Goal: Information Seeking & Learning: Check status

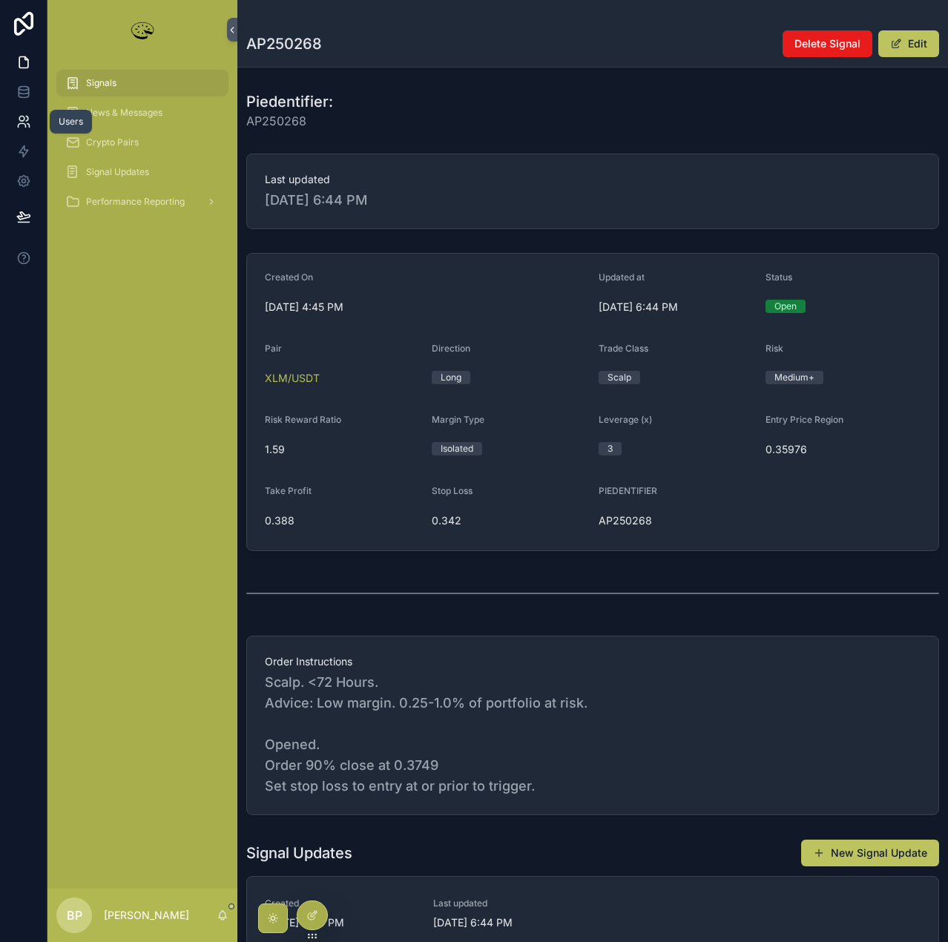
click at [20, 118] on icon at bounding box center [23, 121] width 15 height 15
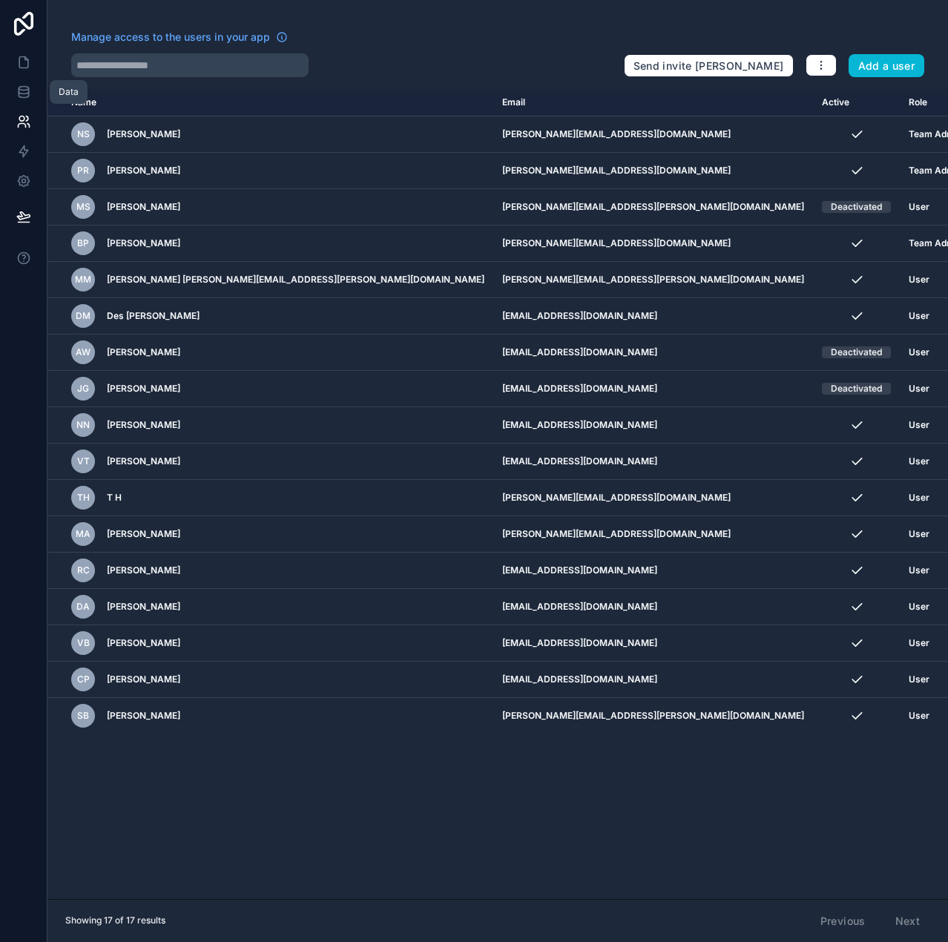
drag, startPoint x: 27, startPoint y: 90, endPoint x: 27, endPoint y: 126, distance: 35.6
click at [26, 90] on icon at bounding box center [23, 92] width 15 height 15
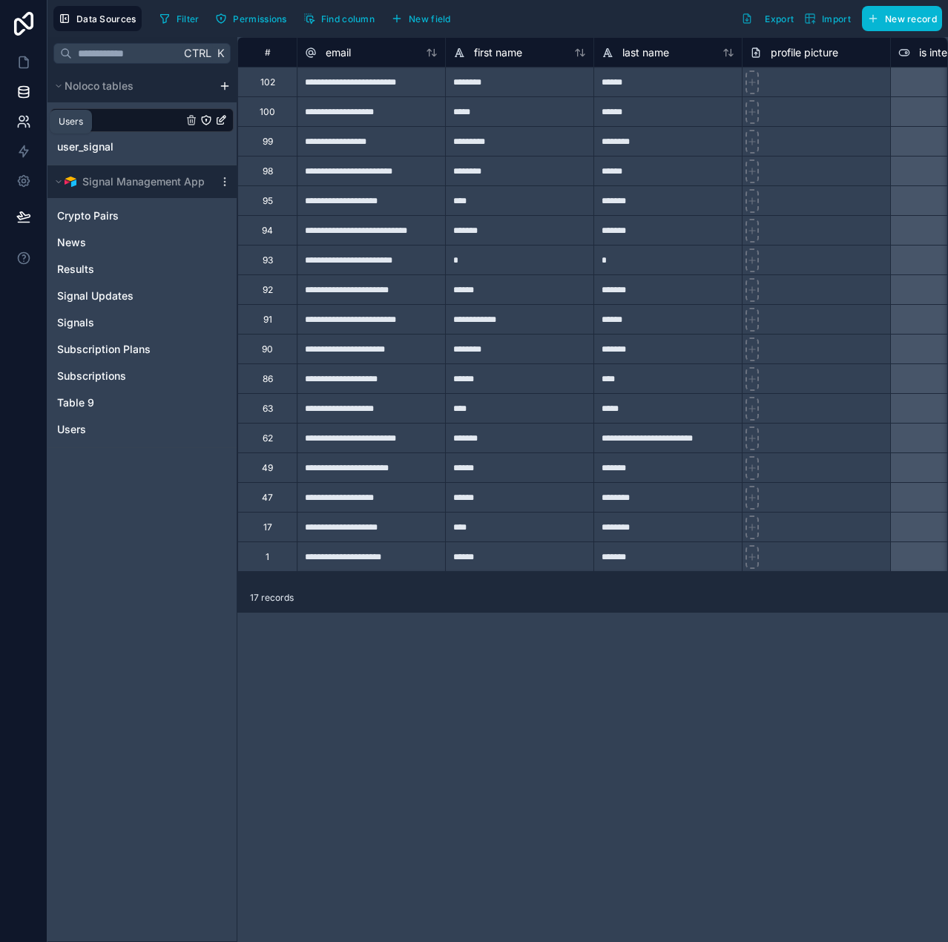
click at [24, 121] on icon at bounding box center [23, 121] width 15 height 15
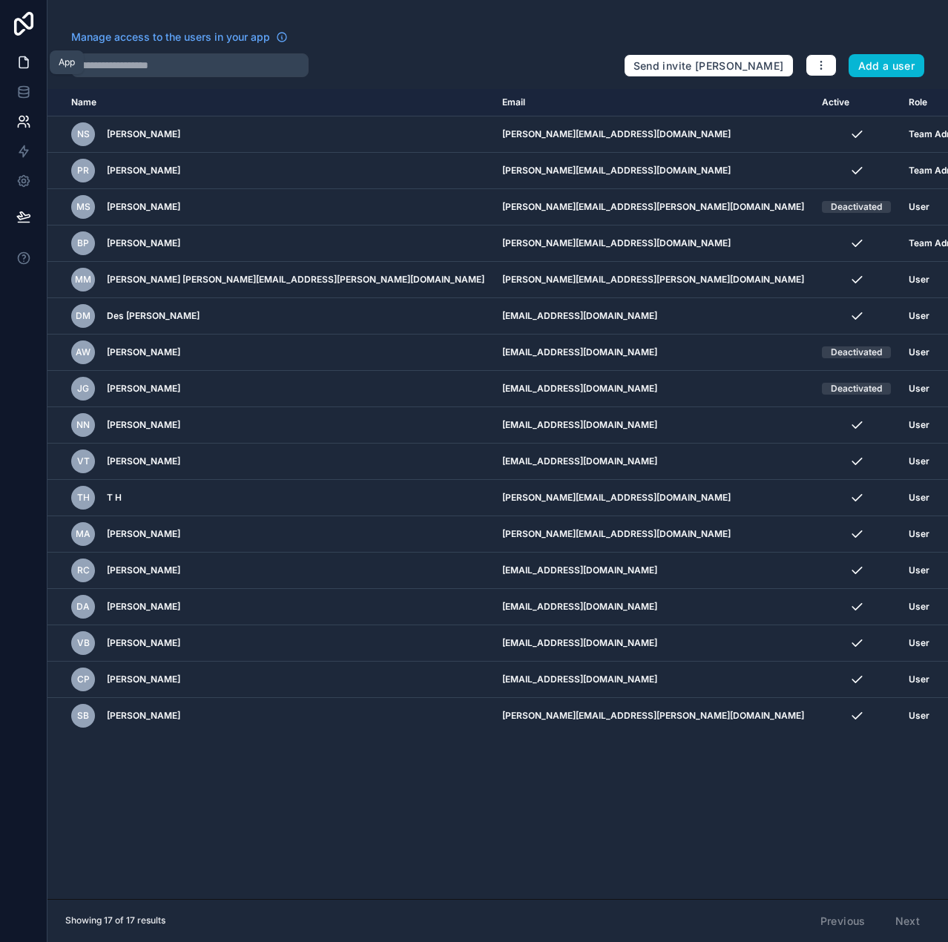
click at [30, 62] on icon at bounding box center [23, 62] width 15 height 15
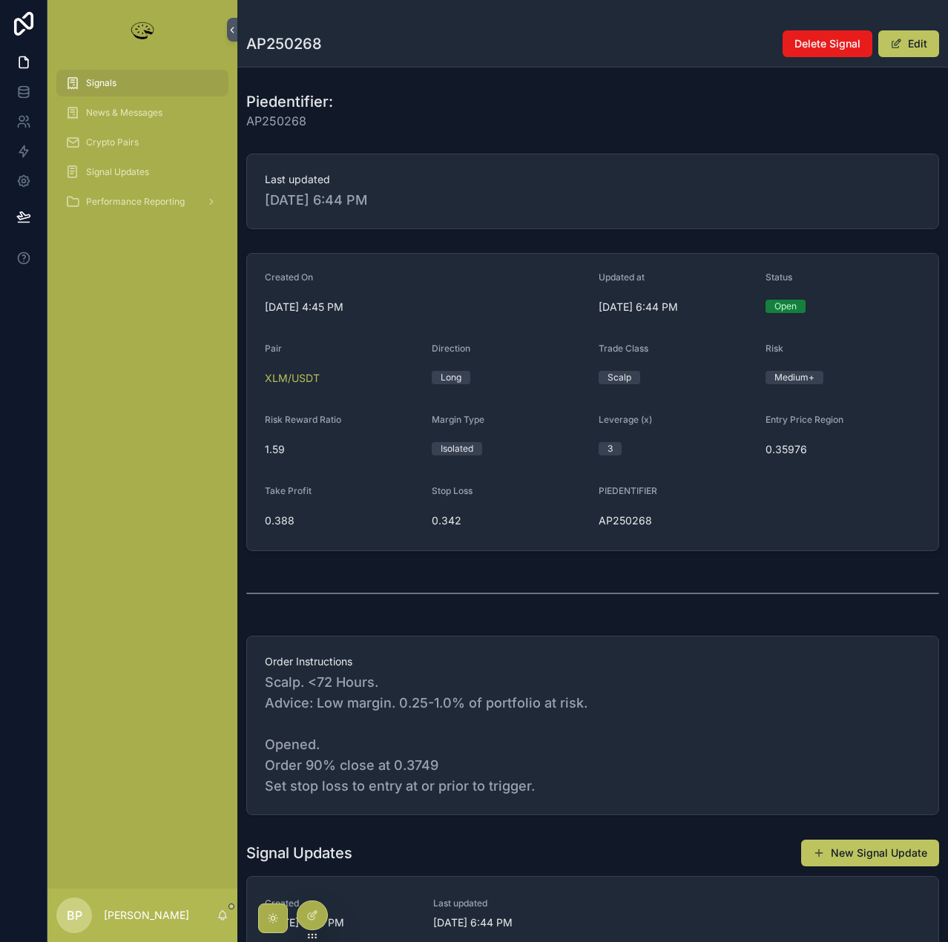
click at [108, 81] on span "Signals" at bounding box center [101, 83] width 30 height 12
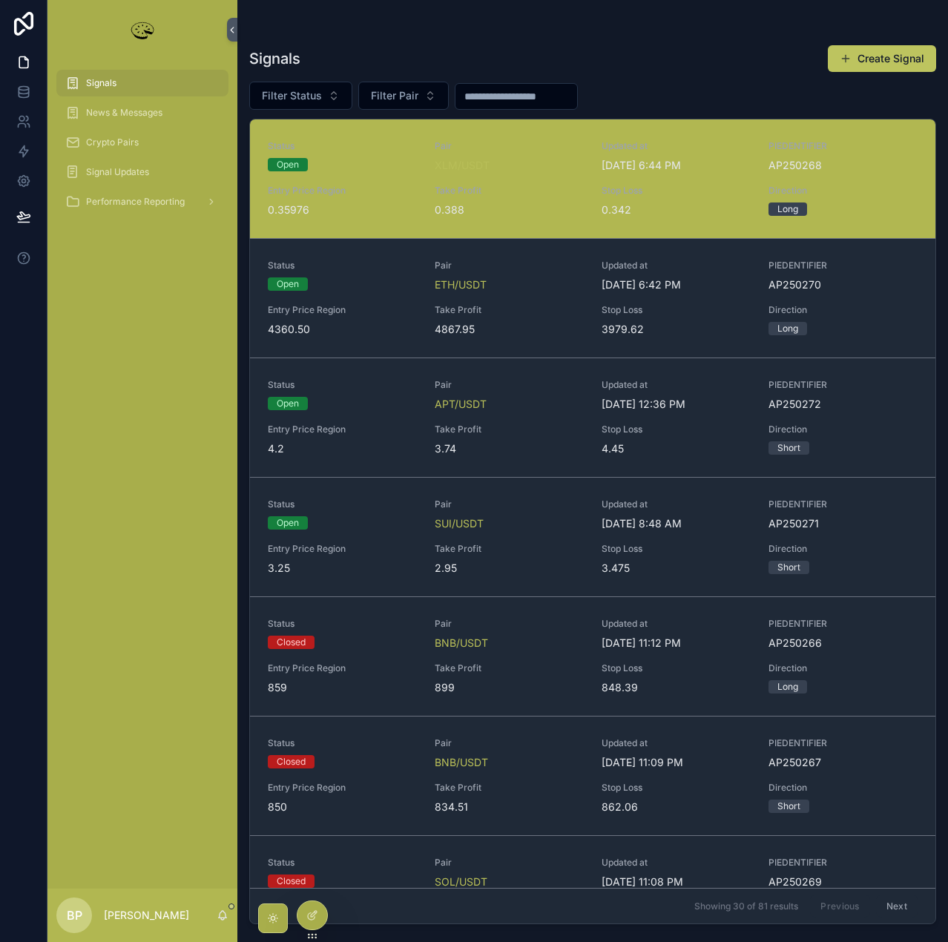
click at [380, 192] on span "Entry Price Region" at bounding box center [342, 191] width 149 height 12
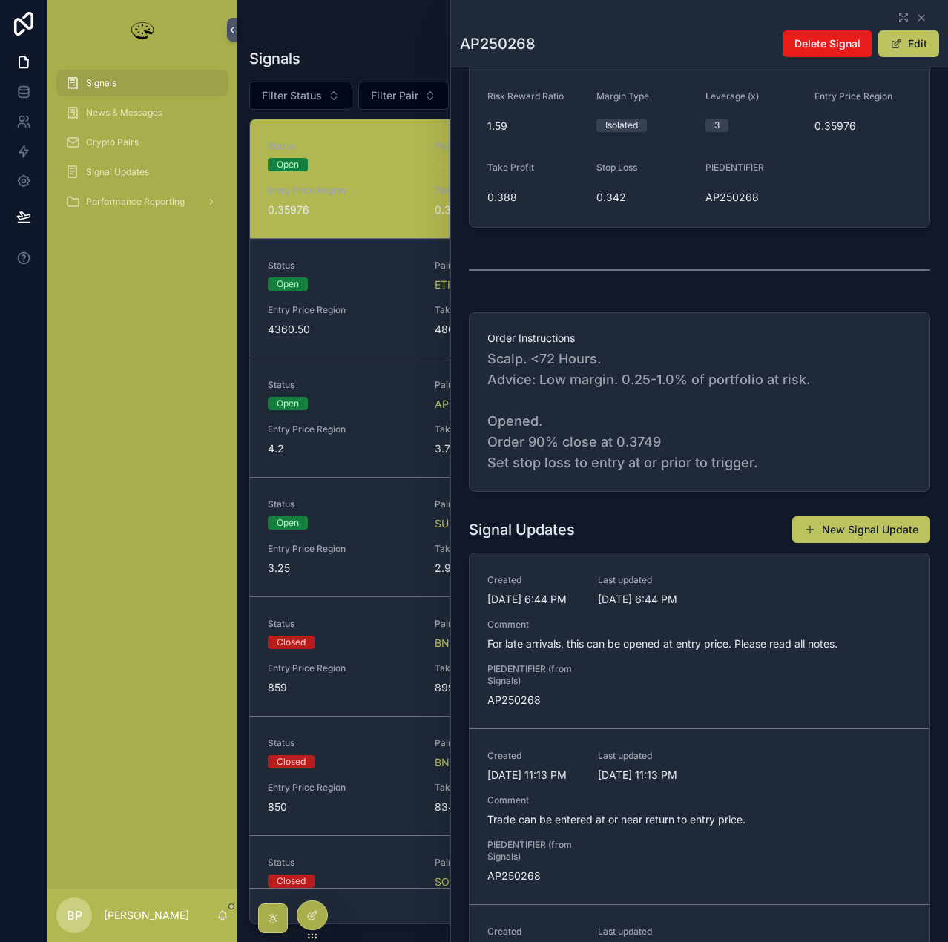
scroll to position [445, 0]
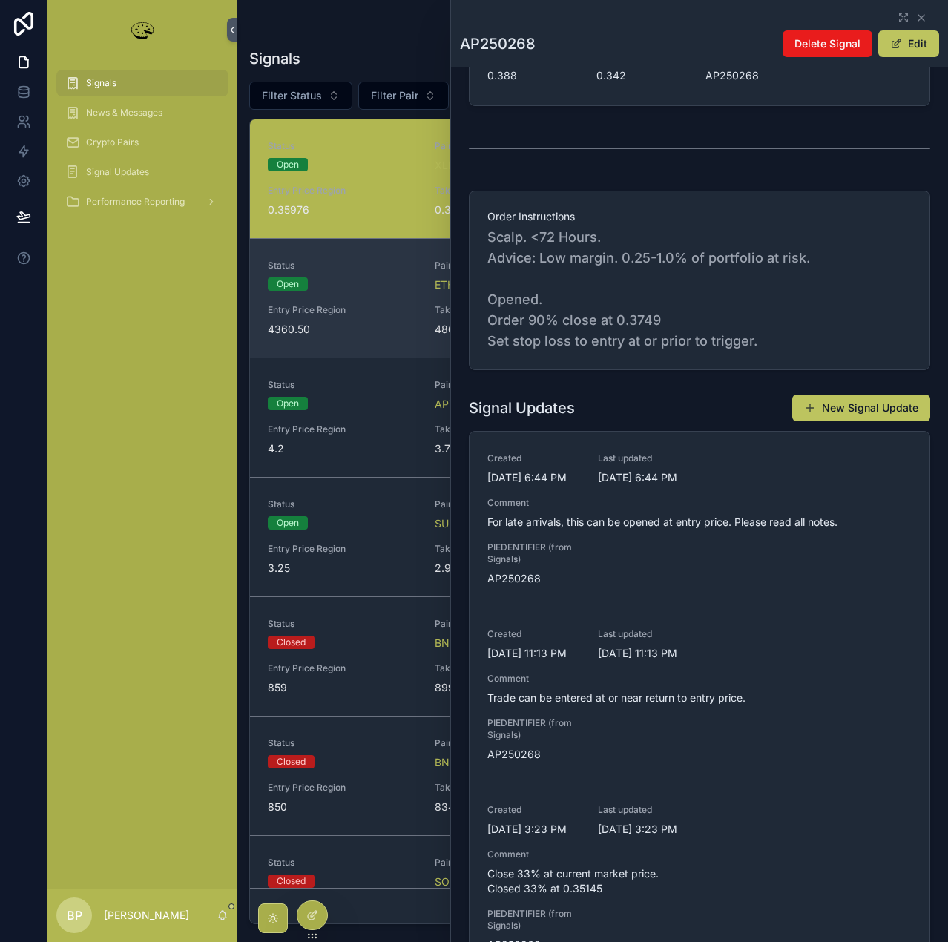
click at [383, 303] on div "Status Open Pair ETH/USDT Updated at [DATE] 6:42 PM PIEDENTIFIER AP250270 Entry…" at bounding box center [593, 298] width 650 height 77
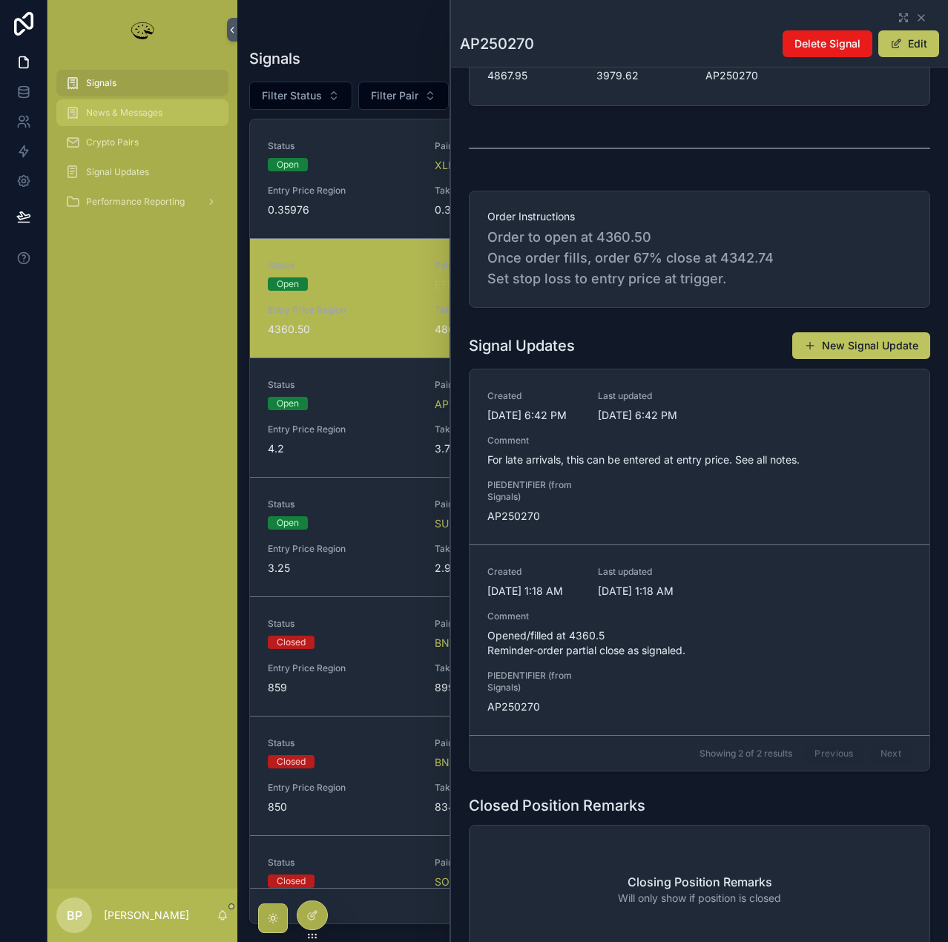
click at [105, 112] on span "News & Messages" at bounding box center [124, 113] width 76 height 12
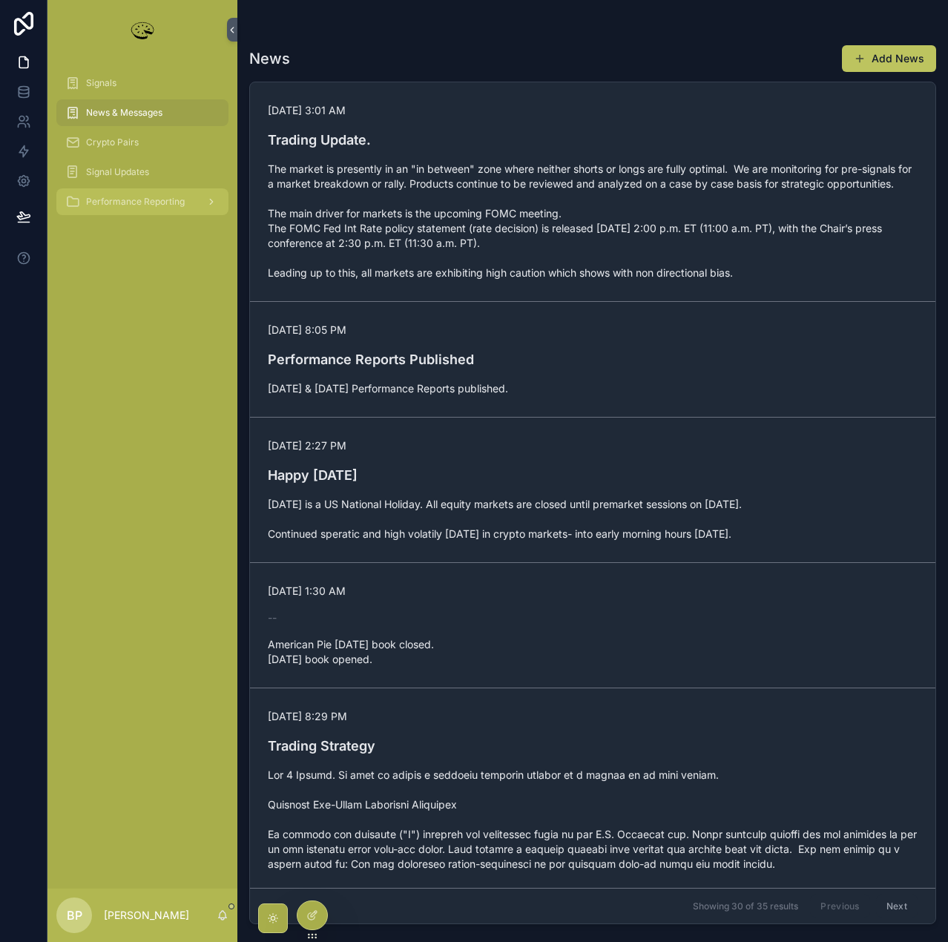
click at [112, 202] on span "Performance Reporting" at bounding box center [135, 202] width 99 height 12
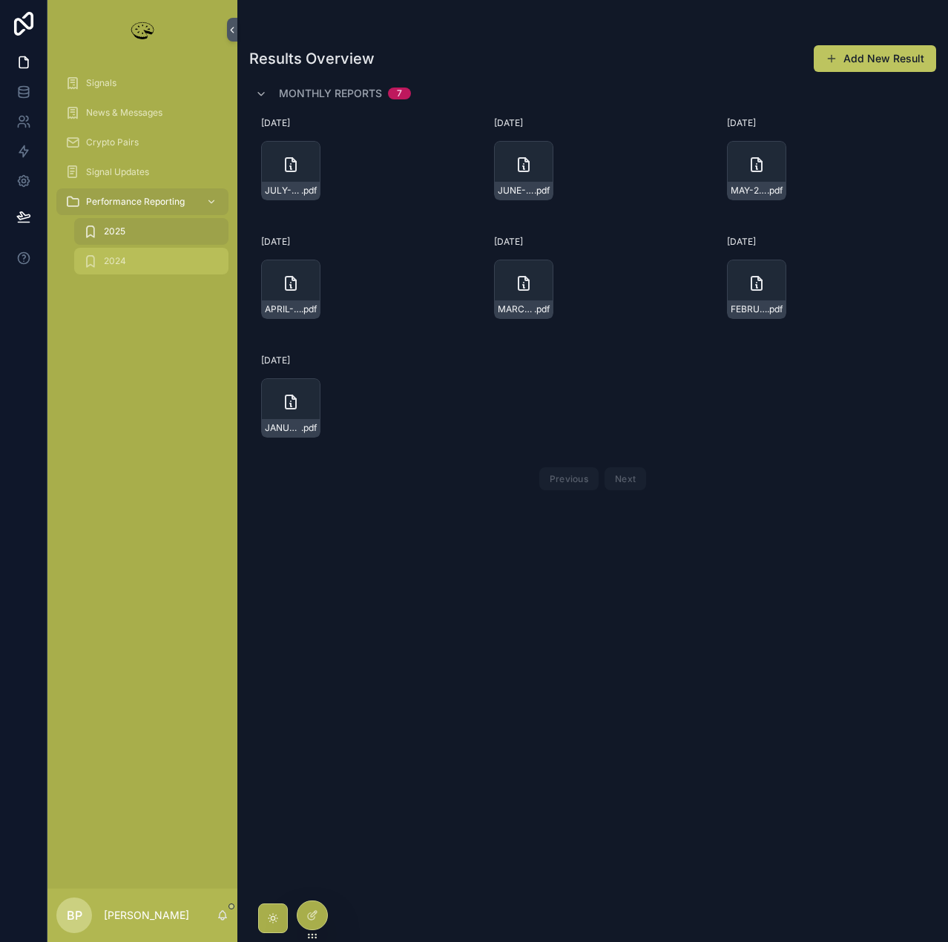
click at [113, 264] on span "2024" at bounding box center [115, 261] width 22 height 12
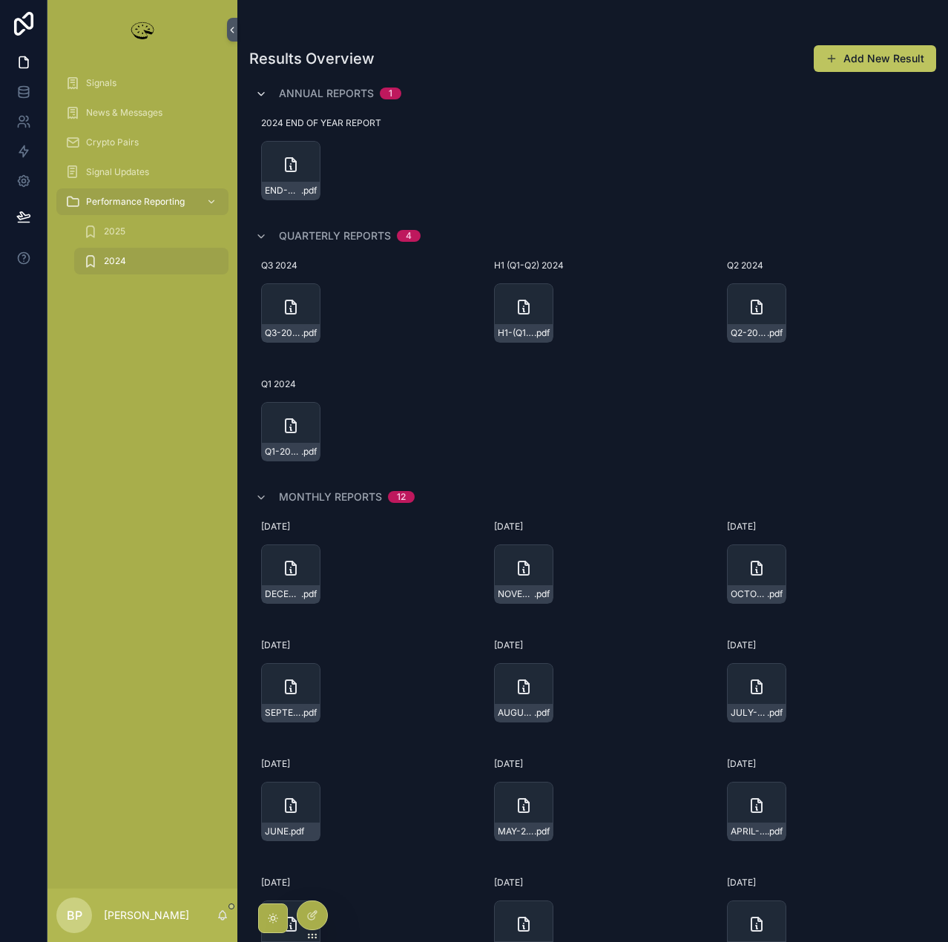
click at [260, 88] on span "scrollable content" at bounding box center [261, 94] width 12 height 12
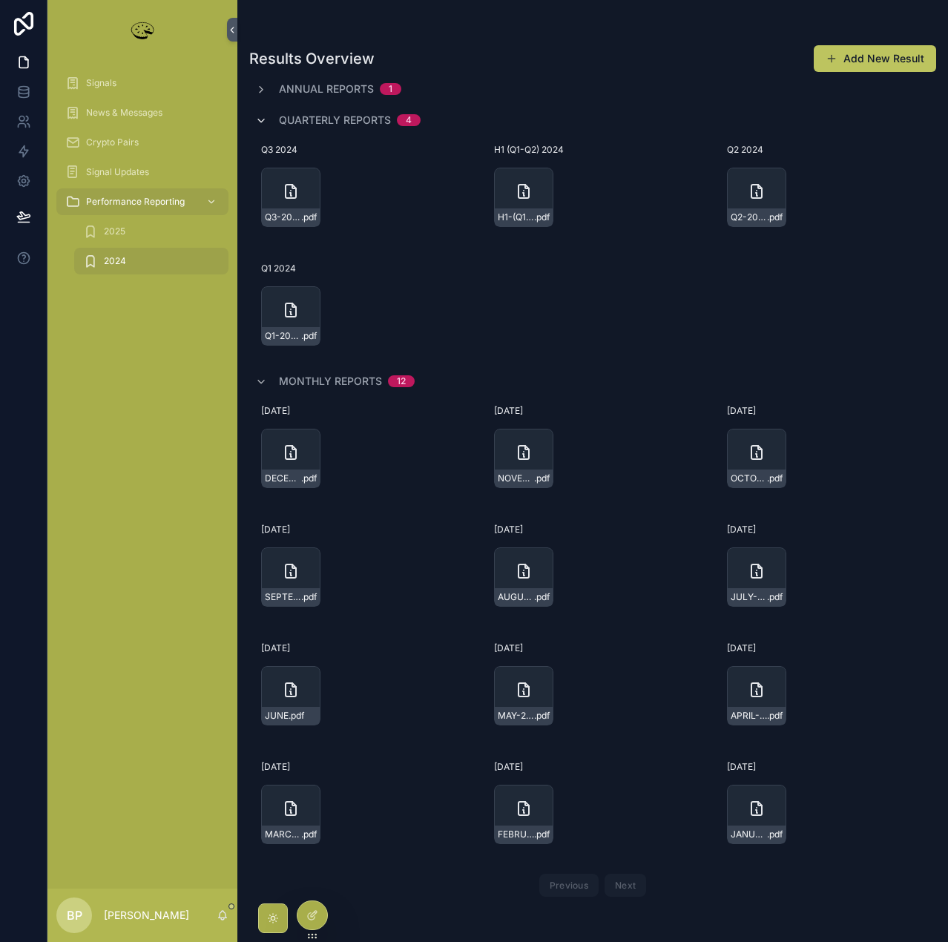
click at [259, 118] on icon "scrollable content" at bounding box center [261, 121] width 12 height 12
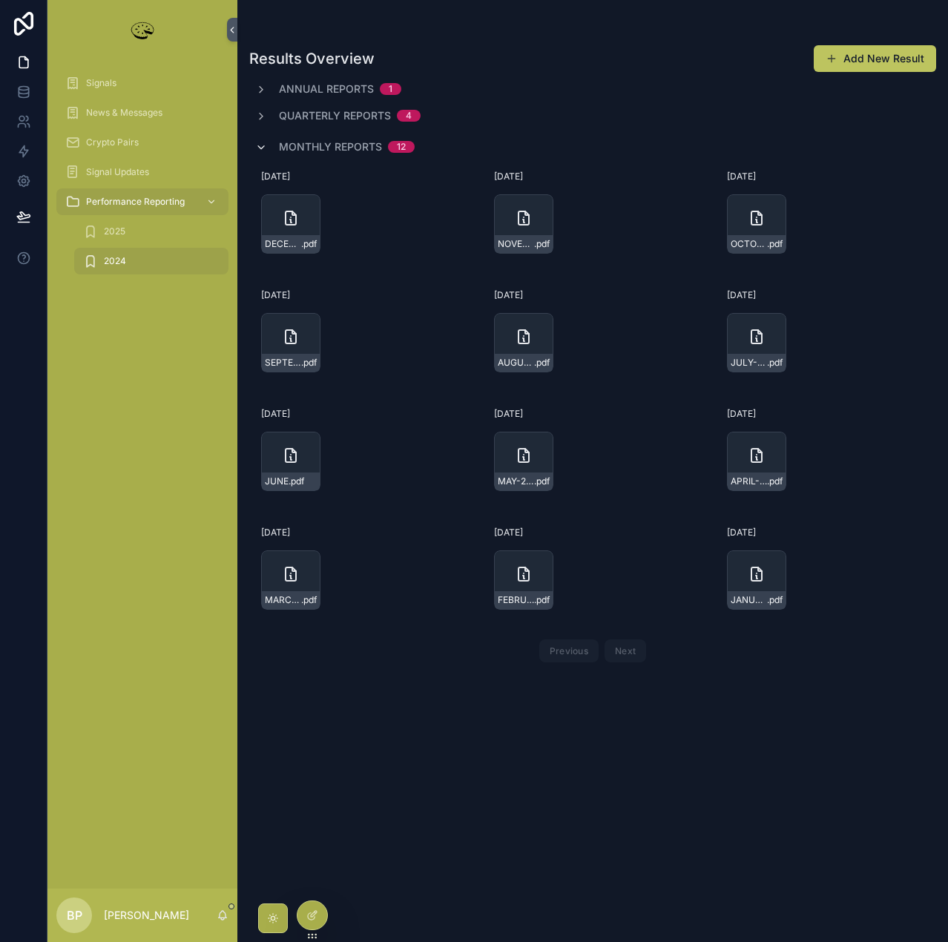
click at [259, 150] on icon "scrollable content" at bounding box center [261, 148] width 12 height 12
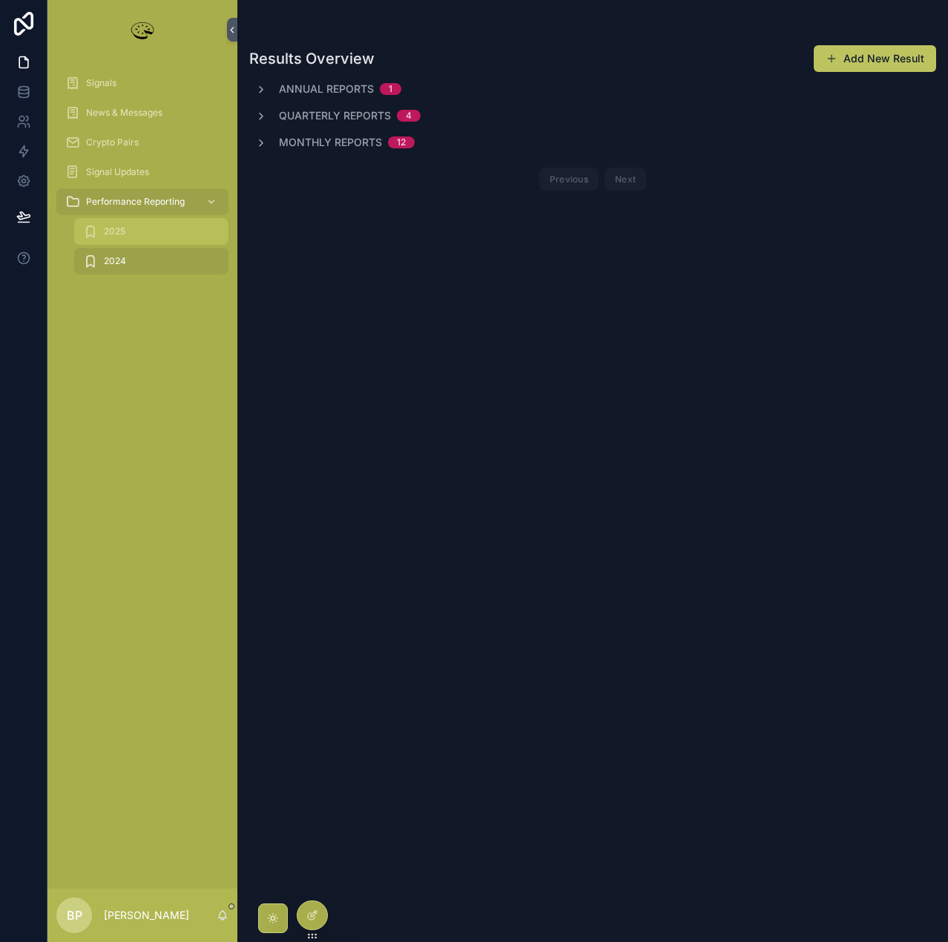
click at [111, 237] on div "2025" at bounding box center [151, 232] width 136 height 24
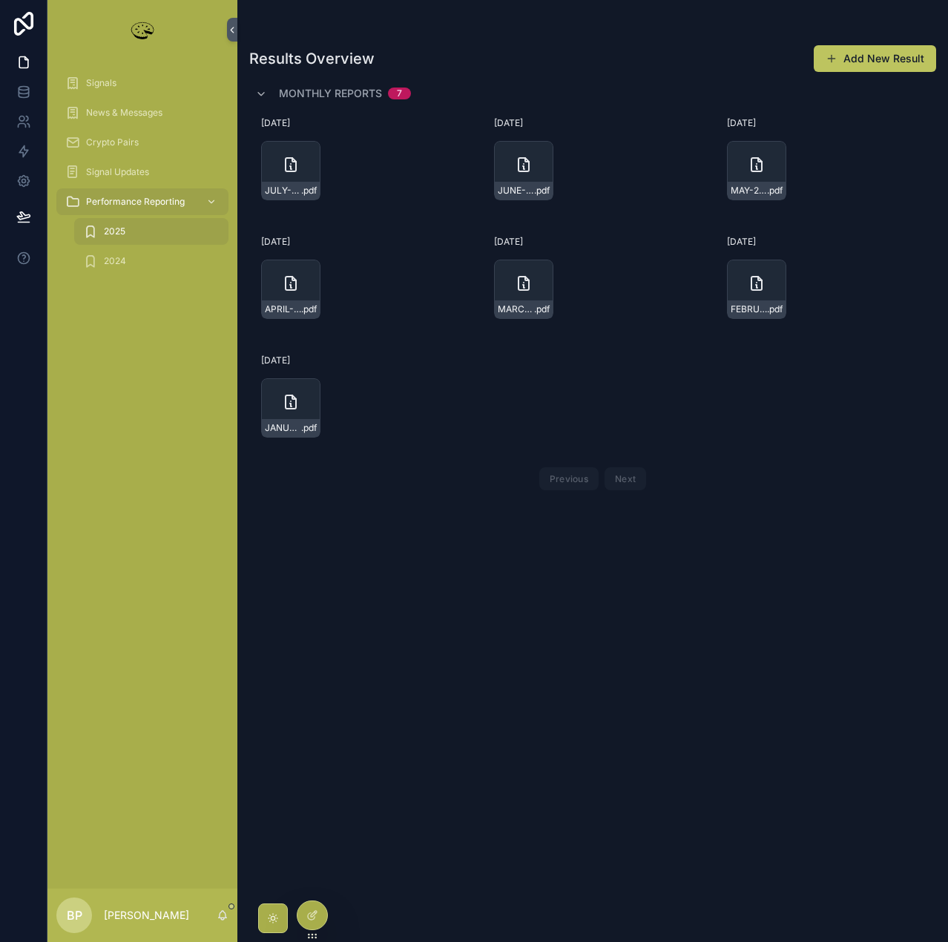
click at [263, 100] on div "Monthly Reports 7" at bounding box center [333, 94] width 156 height 24
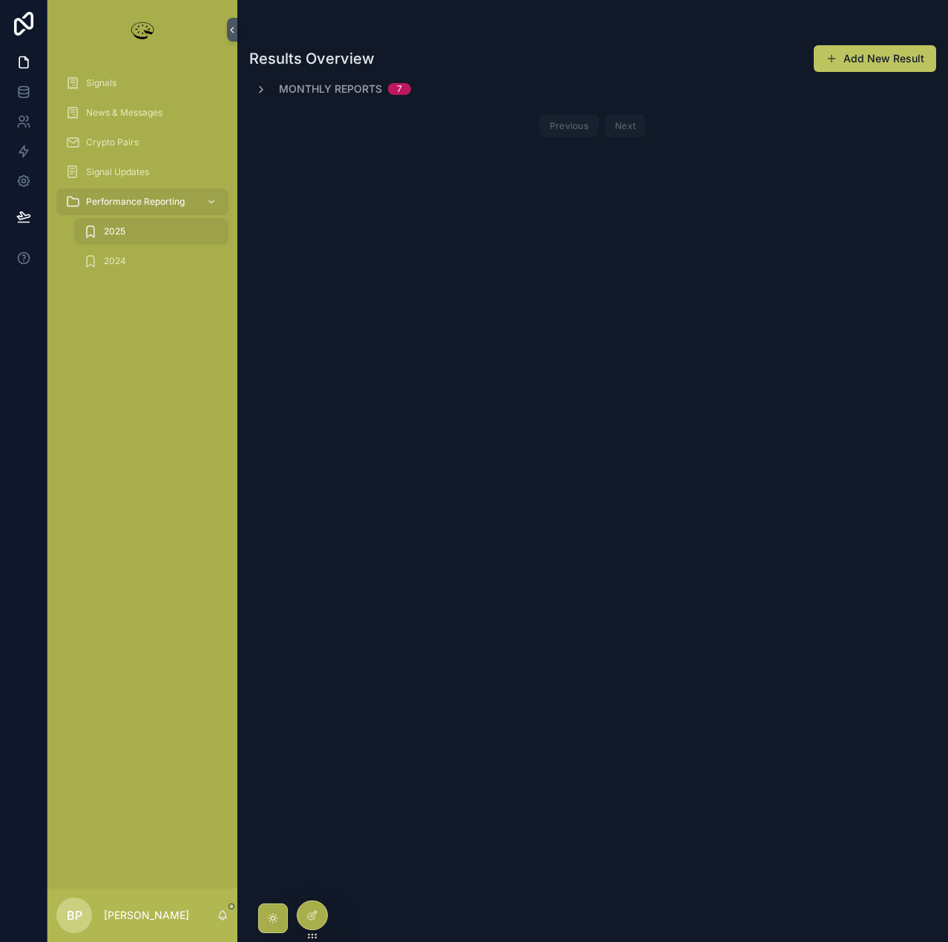
click at [258, 96] on div "Monthly Reports 7" at bounding box center [333, 89] width 156 height 15
